Goal: Book appointment/travel/reservation

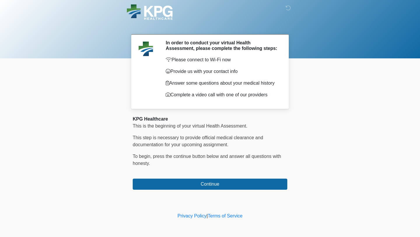
click at [152, 193] on div "‎ ‎ ‎ In order to conduct your virtual Health Assessment, please complete the f…" at bounding box center [209, 105] width 175 height 199
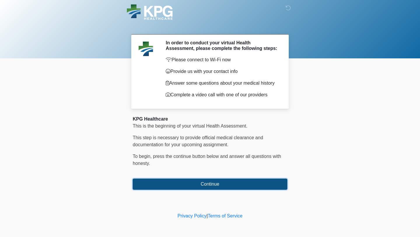
click at [152, 185] on button "Continue" at bounding box center [210, 183] width 154 height 11
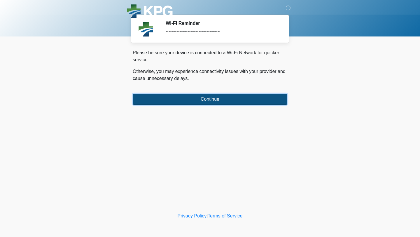
click at [182, 94] on button "Continue" at bounding box center [210, 99] width 154 height 11
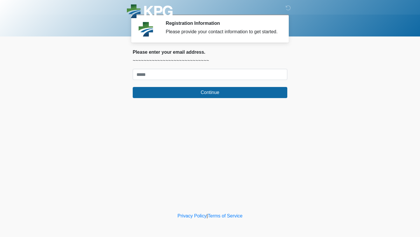
click at [181, 86] on form "Continue" at bounding box center [210, 83] width 154 height 29
click at [181, 80] on input "Where should we email your response?" at bounding box center [210, 74] width 154 height 11
type input "**********"
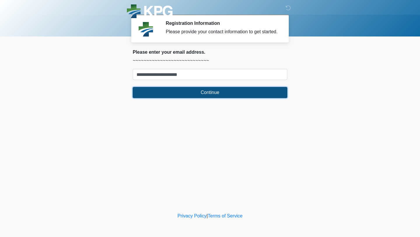
click at [185, 95] on button "Continue" at bounding box center [210, 92] width 154 height 11
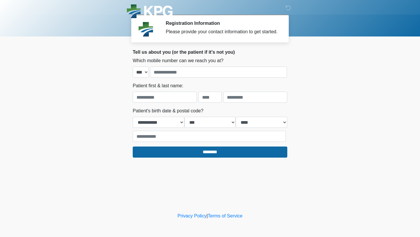
click at [183, 64] on label "Which mobile number can we reach you at?" at bounding box center [178, 60] width 91 height 7
click at [183, 74] on input "tel" at bounding box center [218, 71] width 137 height 11
click at [173, 78] on input "tel" at bounding box center [218, 71] width 137 height 11
type input "**********"
type input "********"
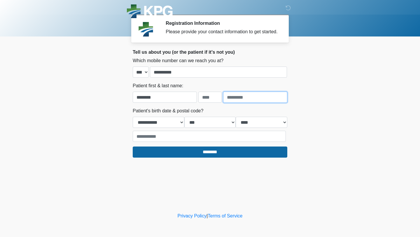
type input "*******"
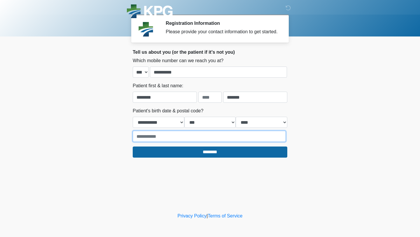
type input "*****"
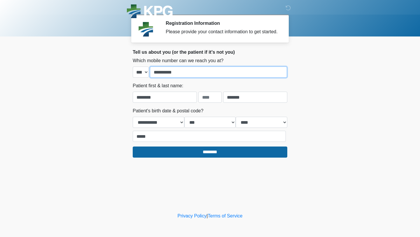
click at [186, 78] on input "**********" at bounding box center [218, 71] width 137 height 11
type input "**********"
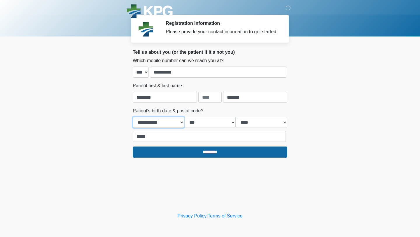
click at [181, 126] on select "**********" at bounding box center [159, 122] width 52 height 11
select select "*"
click at [200, 128] on select "*** * * * * * * * * * ** ** ** ** ** ** ** ** ** ** ** ** ** ** ** ** ** ** ** …" at bounding box center [210, 122] width 52 height 11
select select "**"
click at [249, 128] on select "**** **** **** **** **** **** **** **** **** **** **** **** **** **** **** ****…" at bounding box center [262, 122] width 52 height 11
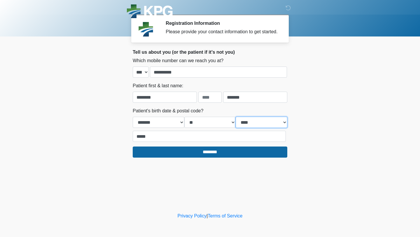
select select "****"
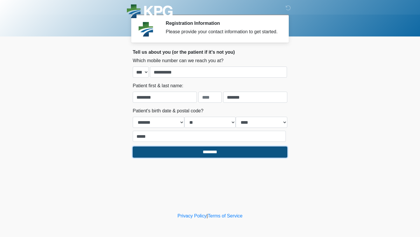
click at [227, 157] on input "********" at bounding box center [210, 151] width 154 height 11
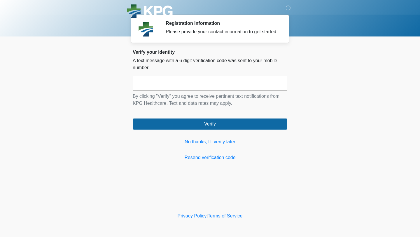
click at [176, 71] on p "A text message with a 6 digit verification code was sent to your mobile number." at bounding box center [210, 64] width 154 height 14
click at [177, 88] on input "text" at bounding box center [210, 83] width 154 height 15
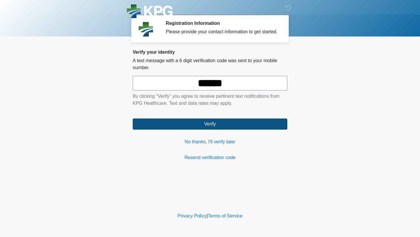
type input "******"
click at [200, 129] on button "Verify" at bounding box center [210, 123] width 154 height 11
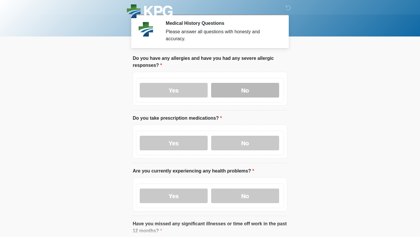
click at [258, 92] on label "No" at bounding box center [245, 90] width 68 height 15
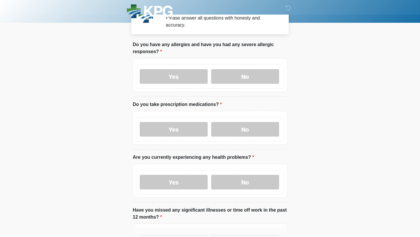
click at [233, 129] on label "No" at bounding box center [245, 129] width 68 height 15
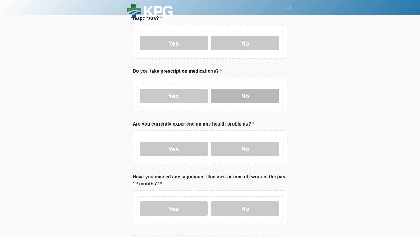
scroll to position [47, 0]
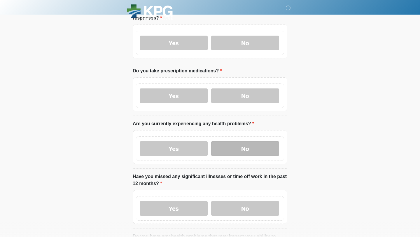
click at [245, 153] on label "No" at bounding box center [245, 148] width 68 height 15
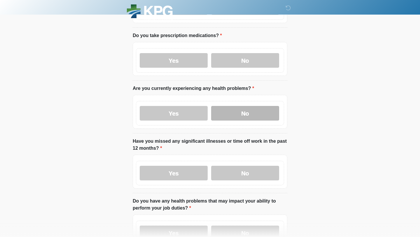
scroll to position [83, 0]
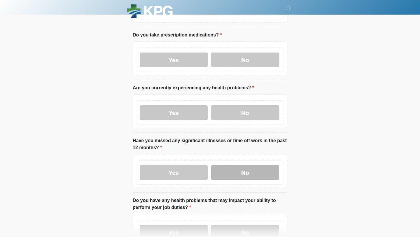
click at [247, 170] on label "No" at bounding box center [245, 172] width 68 height 15
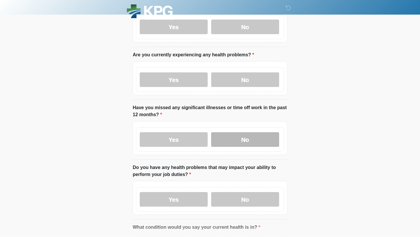
scroll to position [126, 0]
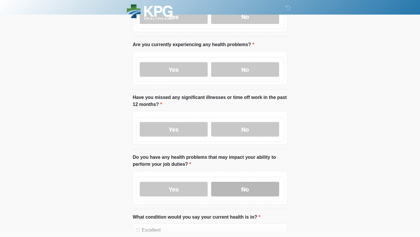
click at [248, 184] on label "No" at bounding box center [245, 189] width 68 height 15
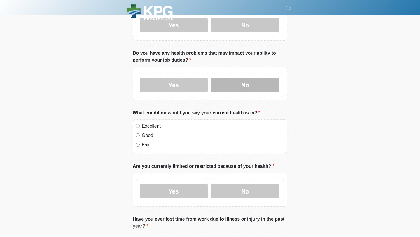
scroll to position [231, 0]
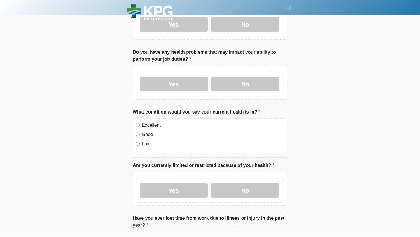
click at [144, 126] on label "Excellent" at bounding box center [213, 125] width 142 height 7
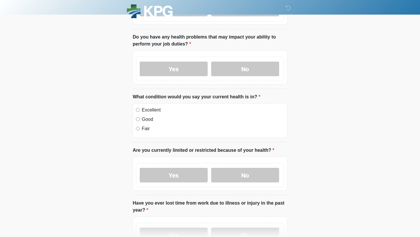
scroll to position [276, 0]
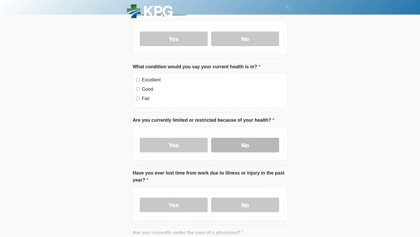
click at [245, 148] on label "No" at bounding box center [245, 145] width 68 height 15
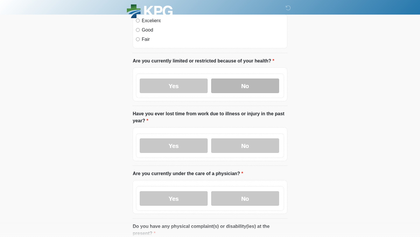
scroll to position [337, 0]
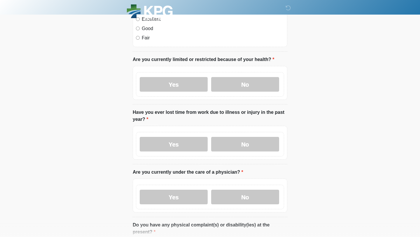
click at [250, 168] on li "Are you currently under the care of a physician? Are you currently under the ca…" at bounding box center [210, 192] width 154 height 48
click at [250, 147] on label "No" at bounding box center [245, 144] width 68 height 15
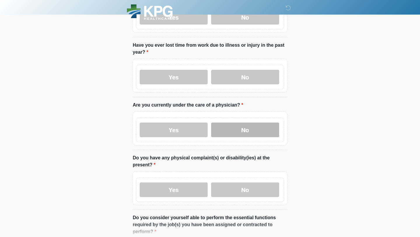
click at [252, 133] on label "No" at bounding box center [245, 129] width 68 height 15
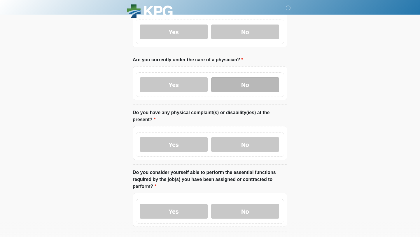
scroll to position [476, 0]
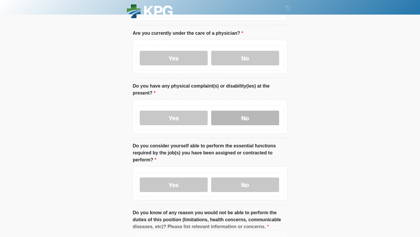
click at [253, 110] on label "No" at bounding box center [245, 117] width 68 height 15
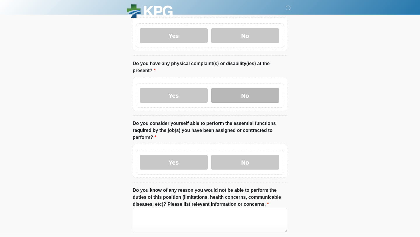
scroll to position [544, 0]
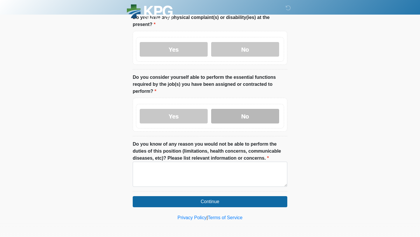
click at [253, 113] on label "No" at bounding box center [245, 116] width 68 height 15
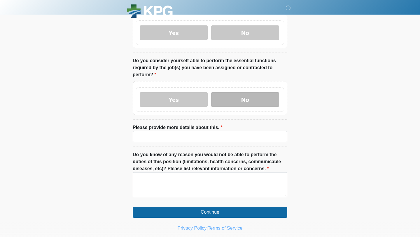
scroll to position [571, 0]
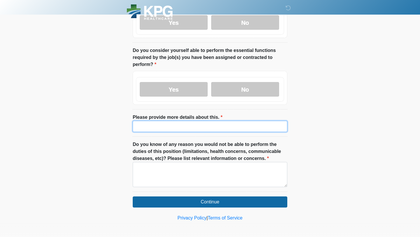
click at [202, 129] on input "Please provide more details about this." at bounding box center [210, 126] width 154 height 11
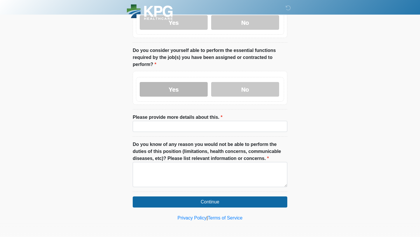
click at [192, 82] on label "Yes" at bounding box center [174, 89] width 68 height 15
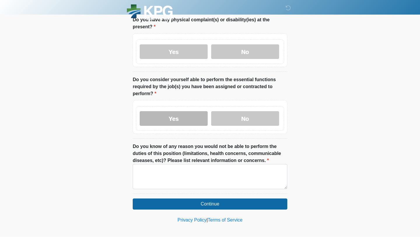
scroll to position [542, 0]
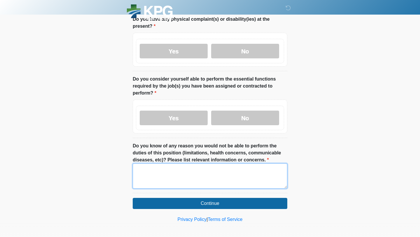
click at [163, 180] on textarea "Do you know of any reason you would not be able to perform the duties of this p…" at bounding box center [210, 175] width 154 height 25
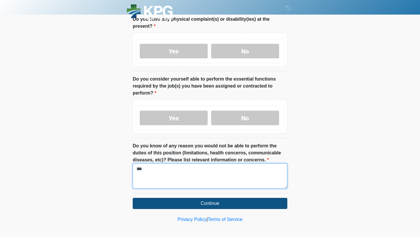
type textarea "***"
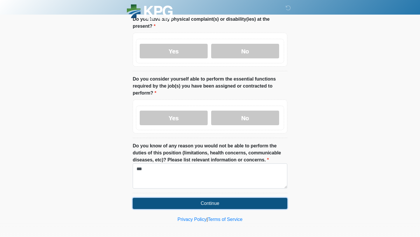
click at [174, 201] on button "Continue" at bounding box center [210, 203] width 154 height 11
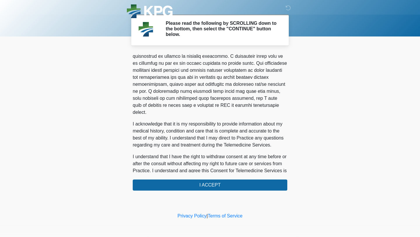
scroll to position [358, 0]
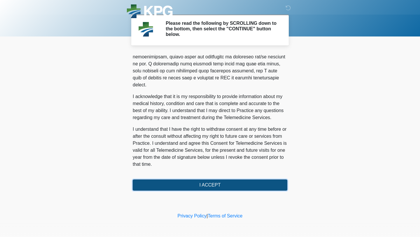
click at [204, 187] on button "I ACCEPT" at bounding box center [210, 184] width 154 height 11
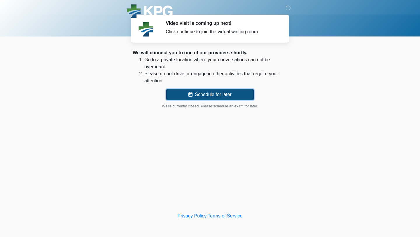
click at [208, 99] on button "Schedule for later" at bounding box center [209, 94] width 87 height 11
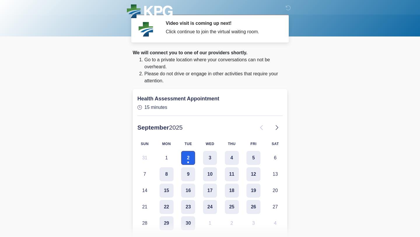
click at [186, 159] on button "2" at bounding box center [188, 158] width 14 height 14
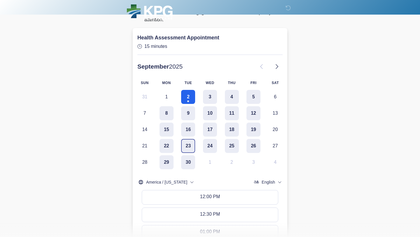
scroll to position [73, 0]
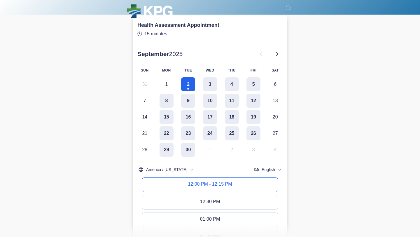
click at [192, 188] on button "12:00 PM - 12:15 PM" at bounding box center [210, 185] width 136 height 14
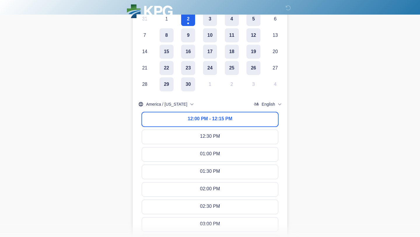
scroll to position [330, 0]
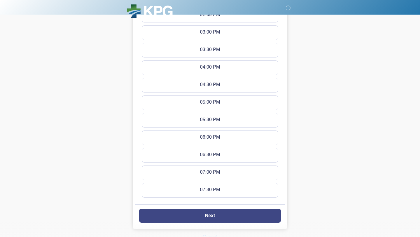
click at [221, 208] on button "Next" at bounding box center [210, 215] width 142 height 14
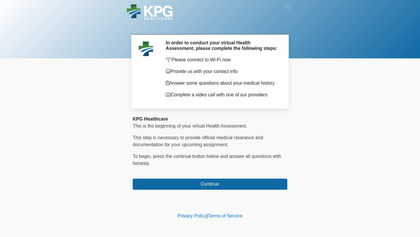
click at [198, 194] on div "‎ ‎ ‎ In order to conduct your virtual Health Assessment, please complete the f…" at bounding box center [209, 105] width 175 height 199
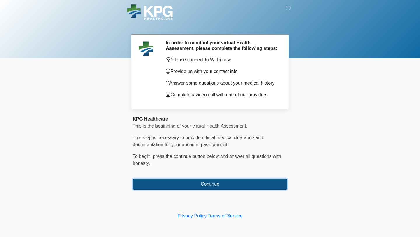
click at [197, 186] on button "Continue" at bounding box center [210, 183] width 154 height 11
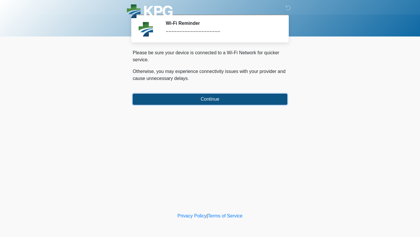
click at [204, 94] on button "Continue" at bounding box center [210, 99] width 154 height 11
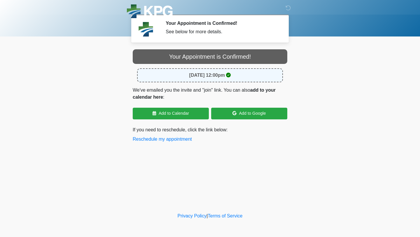
click at [147, 25] on img at bounding box center [145, 28] width 17 height 17
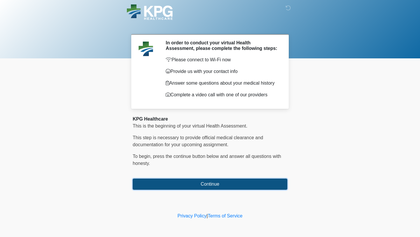
click at [171, 188] on button "Continue" at bounding box center [210, 183] width 154 height 11
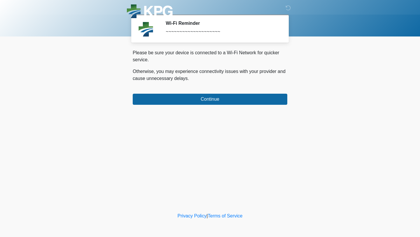
click at [196, 107] on div "‎ ‎ ‎ Wi-Fi Reminder ~~~~~~~~~~~~~~~~~~~~ Please connect to Wi-Fi now Provide u…" at bounding box center [209, 105] width 175 height 199
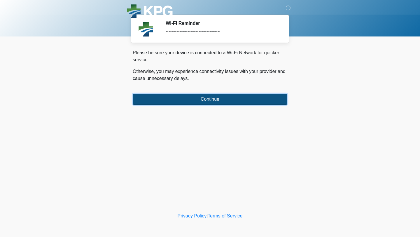
click at [198, 101] on button "Continue" at bounding box center [210, 99] width 154 height 11
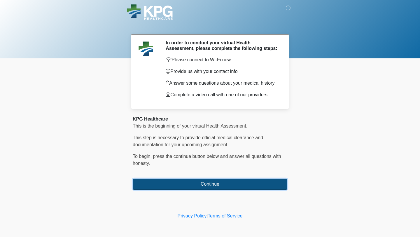
click at [159, 185] on button "Continue" at bounding box center [210, 183] width 154 height 11
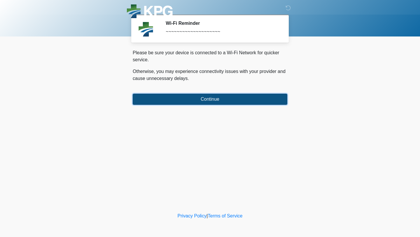
click at [204, 99] on button "Continue" at bounding box center [210, 99] width 154 height 11
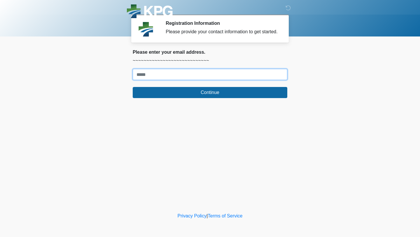
click at [198, 80] on input "Where should we email your response?" at bounding box center [210, 74] width 154 height 11
type input "**********"
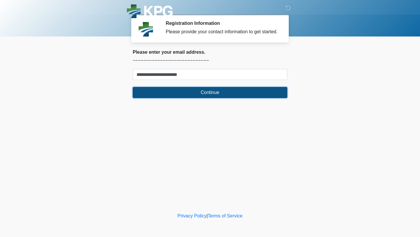
click at [201, 97] on button "Continue" at bounding box center [210, 92] width 154 height 11
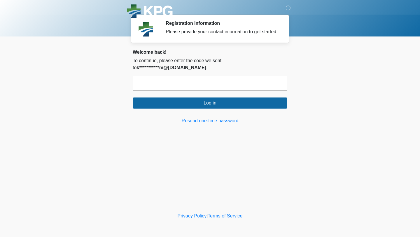
click at [197, 86] on input "text" at bounding box center [210, 83] width 154 height 15
paste input "******"
type input "******"
click at [144, 114] on div "**********" at bounding box center [210, 86] width 154 height 75
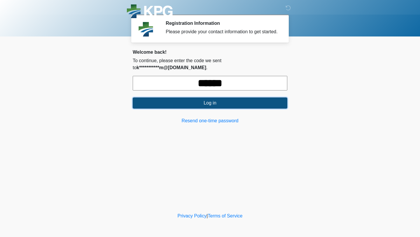
click at [149, 103] on button "Log in" at bounding box center [210, 102] width 154 height 11
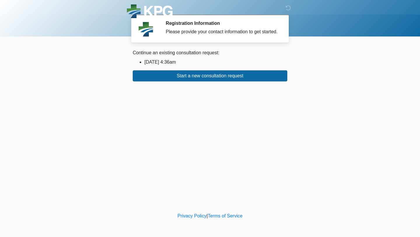
click at [179, 66] on li "2025/09/02 4:36am" at bounding box center [215, 62] width 143 height 7
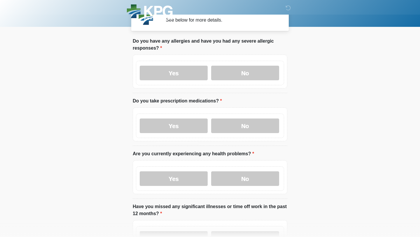
scroll to position [13, 0]
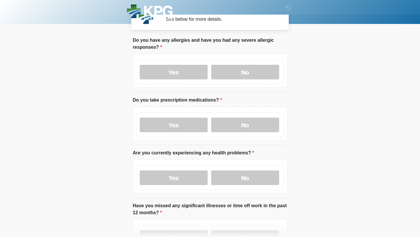
click at [247, 83] on div "Yes No" at bounding box center [210, 72] width 148 height 24
click at [247, 78] on label "No" at bounding box center [245, 72] width 68 height 15
click at [251, 124] on label "No" at bounding box center [245, 124] width 68 height 15
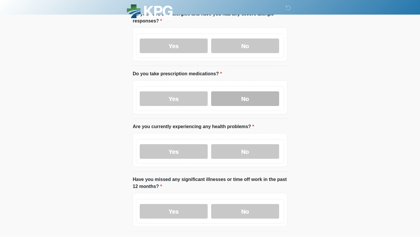
scroll to position [62, 0]
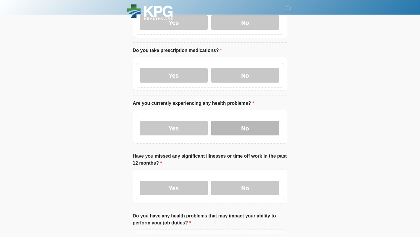
click at [249, 129] on label "No" at bounding box center [245, 128] width 68 height 15
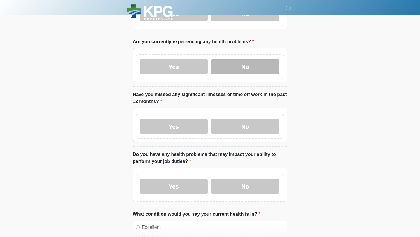
scroll to position [180, 0]
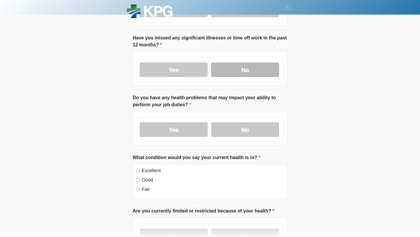
click at [250, 67] on label "No" at bounding box center [245, 69] width 68 height 15
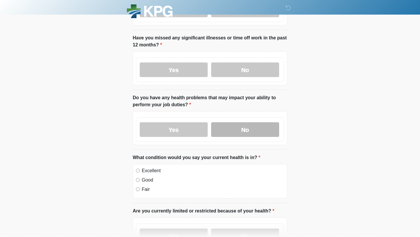
click at [234, 131] on label "No" at bounding box center [245, 129] width 68 height 15
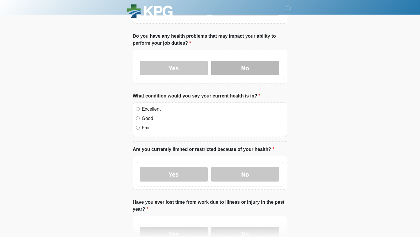
scroll to position [251, 0]
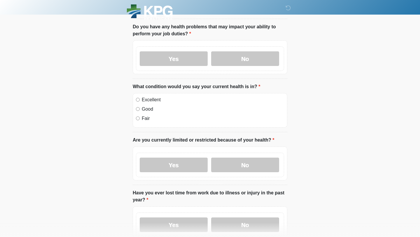
click at [143, 101] on label "Excellent" at bounding box center [213, 99] width 142 height 7
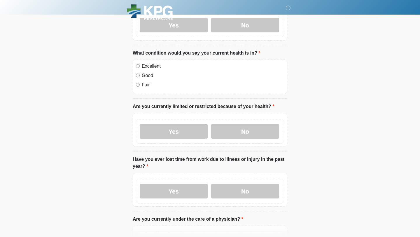
scroll to position [288, 0]
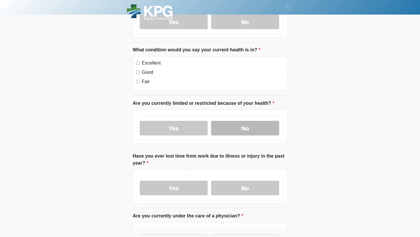
click at [243, 133] on label "No" at bounding box center [245, 128] width 68 height 15
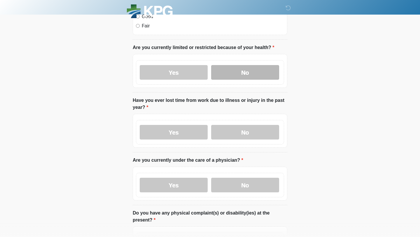
scroll to position [371, 0]
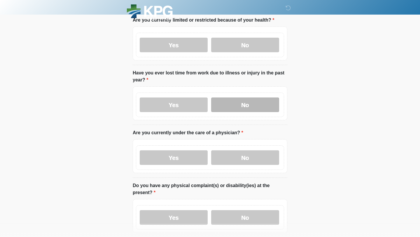
click at [236, 101] on label "No" at bounding box center [245, 104] width 68 height 15
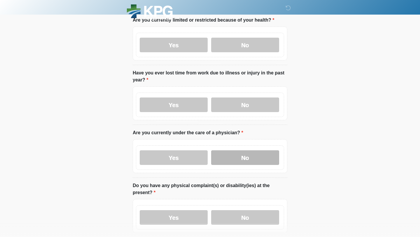
click at [245, 151] on label "No" at bounding box center [245, 157] width 68 height 15
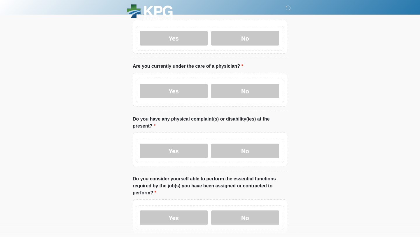
scroll to position [445, 0]
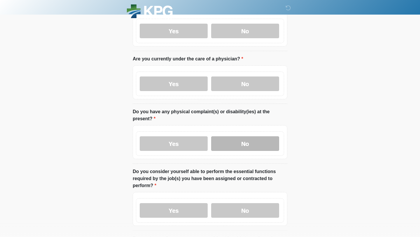
click at [230, 136] on label "No" at bounding box center [245, 143] width 68 height 15
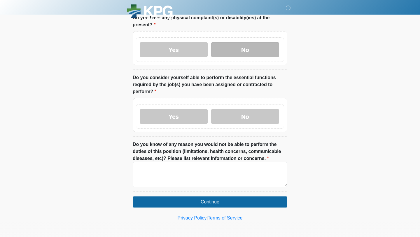
scroll to position [539, 0]
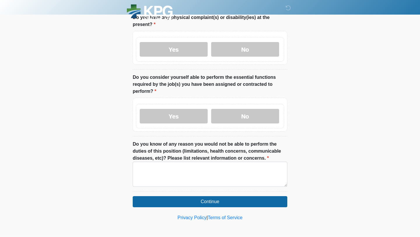
click at [241, 105] on div "Yes No" at bounding box center [210, 116] width 148 height 24
click at [203, 110] on label "Yes" at bounding box center [174, 116] width 68 height 15
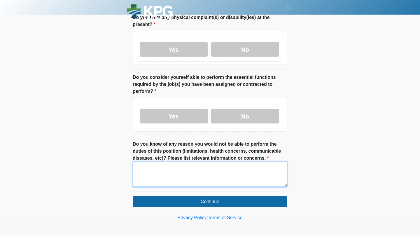
click at [190, 180] on textarea "Do you know of any reason you would not be able to perform the duties of this p…" at bounding box center [210, 173] width 154 height 25
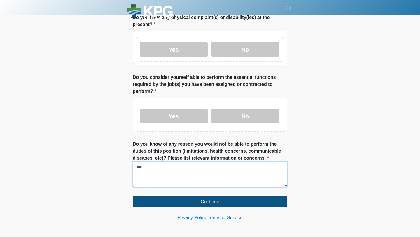
type textarea "***"
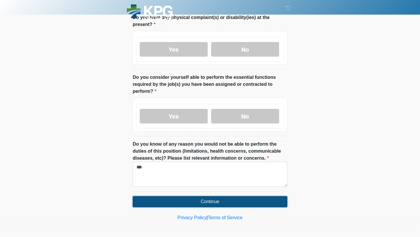
click at [186, 196] on button "Continue" at bounding box center [210, 201] width 154 height 11
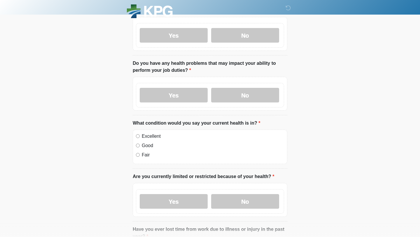
scroll to position [0, 0]
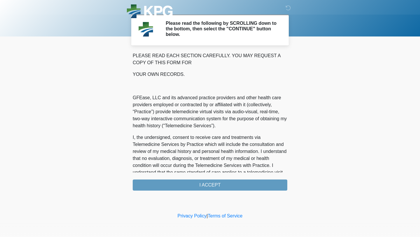
click at [173, 186] on div "PLEASE READ EACH SECTION CAREFULLY. YOU MAY REQUEST A COPY OF THIS FORM FOR YOU…" at bounding box center [210, 121] width 154 height 138
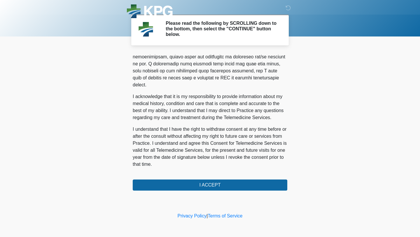
scroll to position [358, 0]
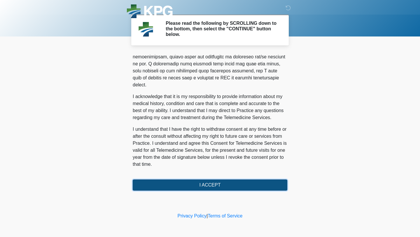
click at [189, 186] on button "I ACCEPT" at bounding box center [210, 184] width 154 height 11
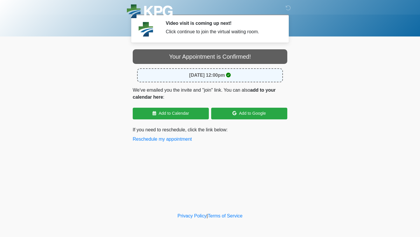
click at [231, 75] on icon at bounding box center [228, 75] width 5 height 5
click at [233, 58] on div "Your Appointment is Confirmed!" at bounding box center [210, 56] width 154 height 15
click at [171, 31] on div "Click continue to join the virtual waiting room." at bounding box center [222, 31] width 113 height 7
click at [187, 35] on div "Click continue to join the virtual waiting room." at bounding box center [222, 31] width 113 height 7
click at [188, 33] on div "Click continue to join the virtual waiting room." at bounding box center [222, 31] width 113 height 7
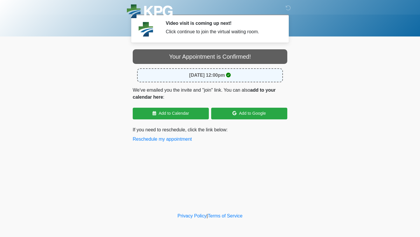
click at [223, 51] on div "Your Appointment is Confirmed!" at bounding box center [210, 56] width 154 height 15
